Goal: Find specific page/section: Find specific page/section

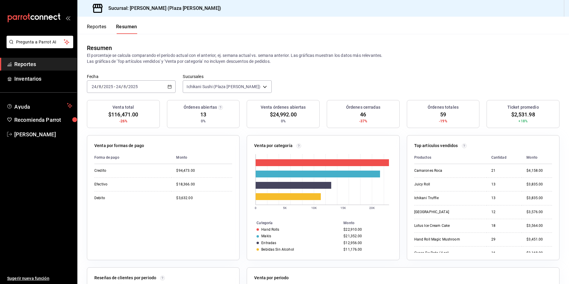
click at [50, 64] on span "Reportes" at bounding box center [43, 64] width 58 height 8
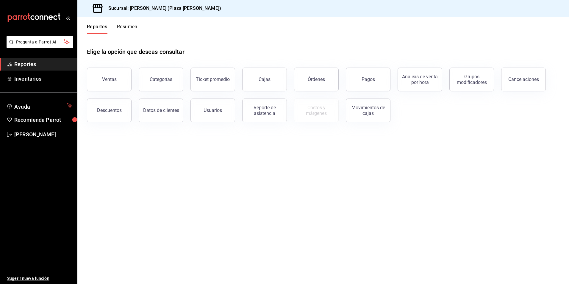
click at [131, 27] on button "Resumen" at bounding box center [127, 29] width 21 height 10
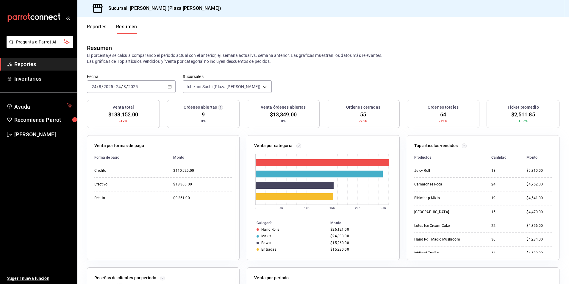
click at [102, 24] on div "Reportes Resumen" at bounding box center [107, 25] width 60 height 17
click at [104, 26] on button "Reportes" at bounding box center [97, 29] width 20 height 10
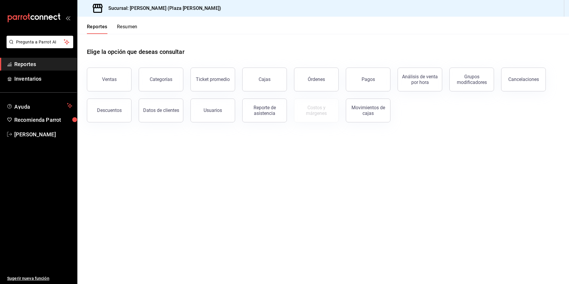
click at [127, 28] on button "Resumen" at bounding box center [127, 29] width 21 height 10
